Goal: Information Seeking & Learning: Learn about a topic

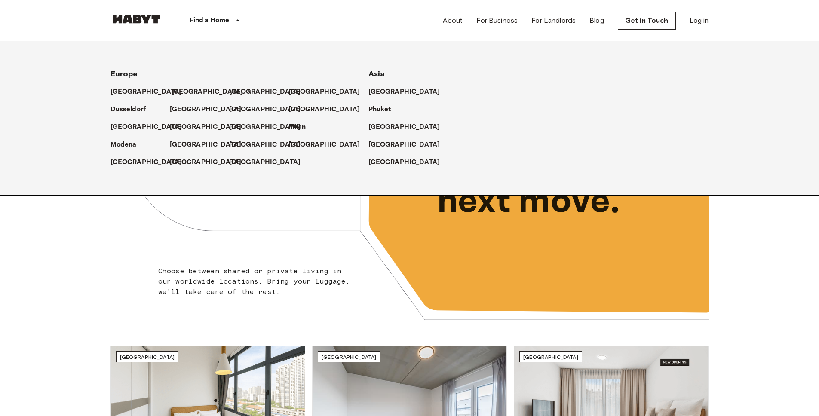
click at [181, 92] on p "[GEOGRAPHIC_DATA]" at bounding box center [208, 92] width 72 height 10
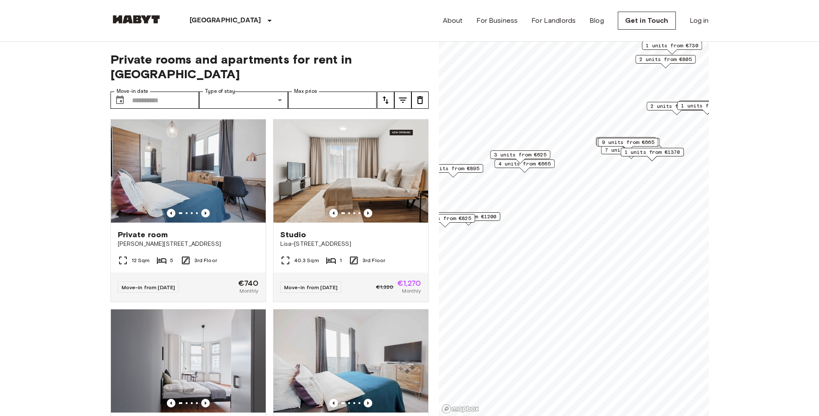
click at [505, 163] on div "3 units from €625" at bounding box center [520, 157] width 60 height 13
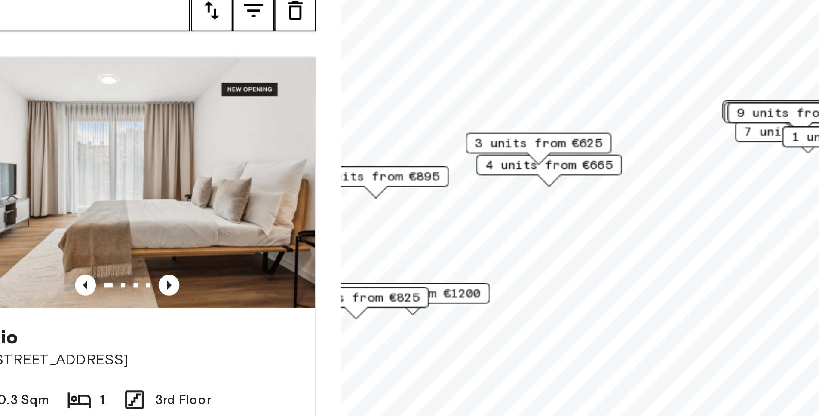
click at [525, 165] on span "4 units from €665" at bounding box center [524, 164] width 52 height 8
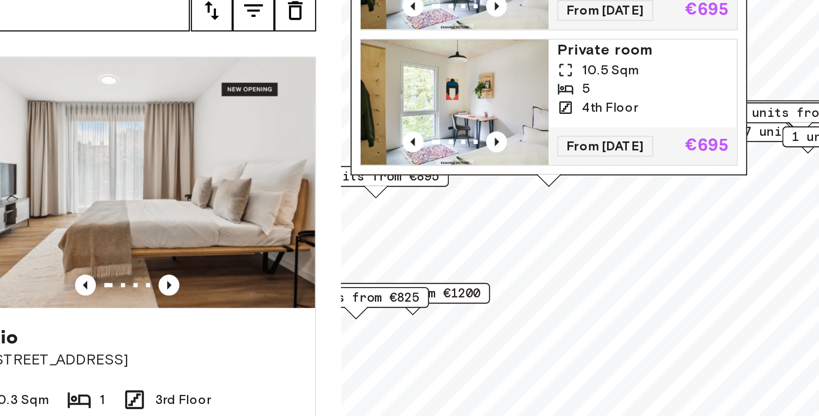
scroll to position [65, 0]
click at [593, 169] on div "[STREET_ADDRESS][GEOGRAPHIC_DATA] (Q) 4 units Private room 10 Sqm 5 1st Floor F…" at bounding box center [524, 63] width 163 height 220
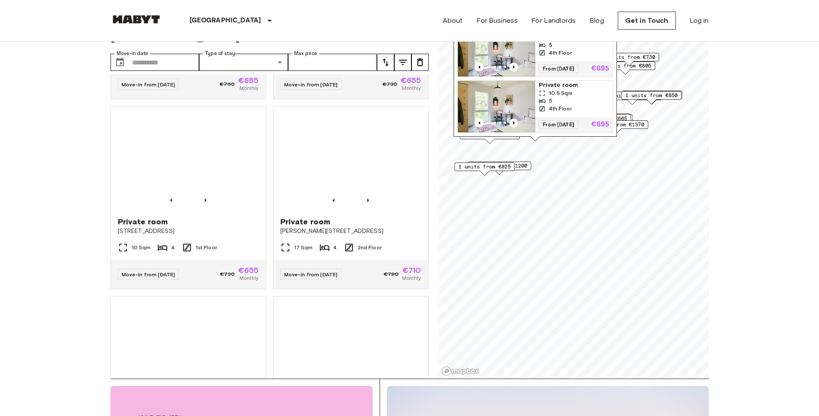
scroll to position [607, 0]
